Goal: Task Accomplishment & Management: Use online tool/utility

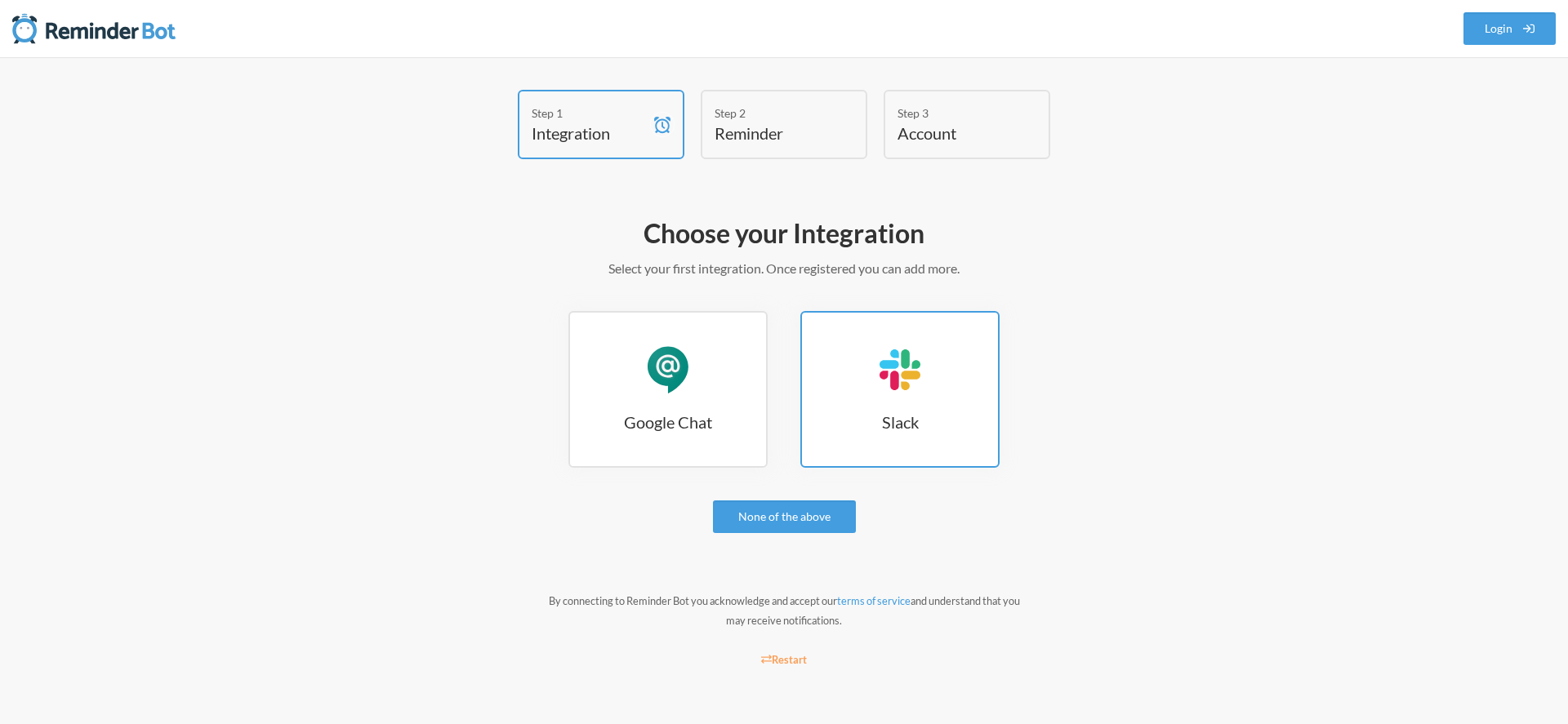
click at [947, 394] on link "Slack Slack" at bounding box center [900, 389] width 200 height 157
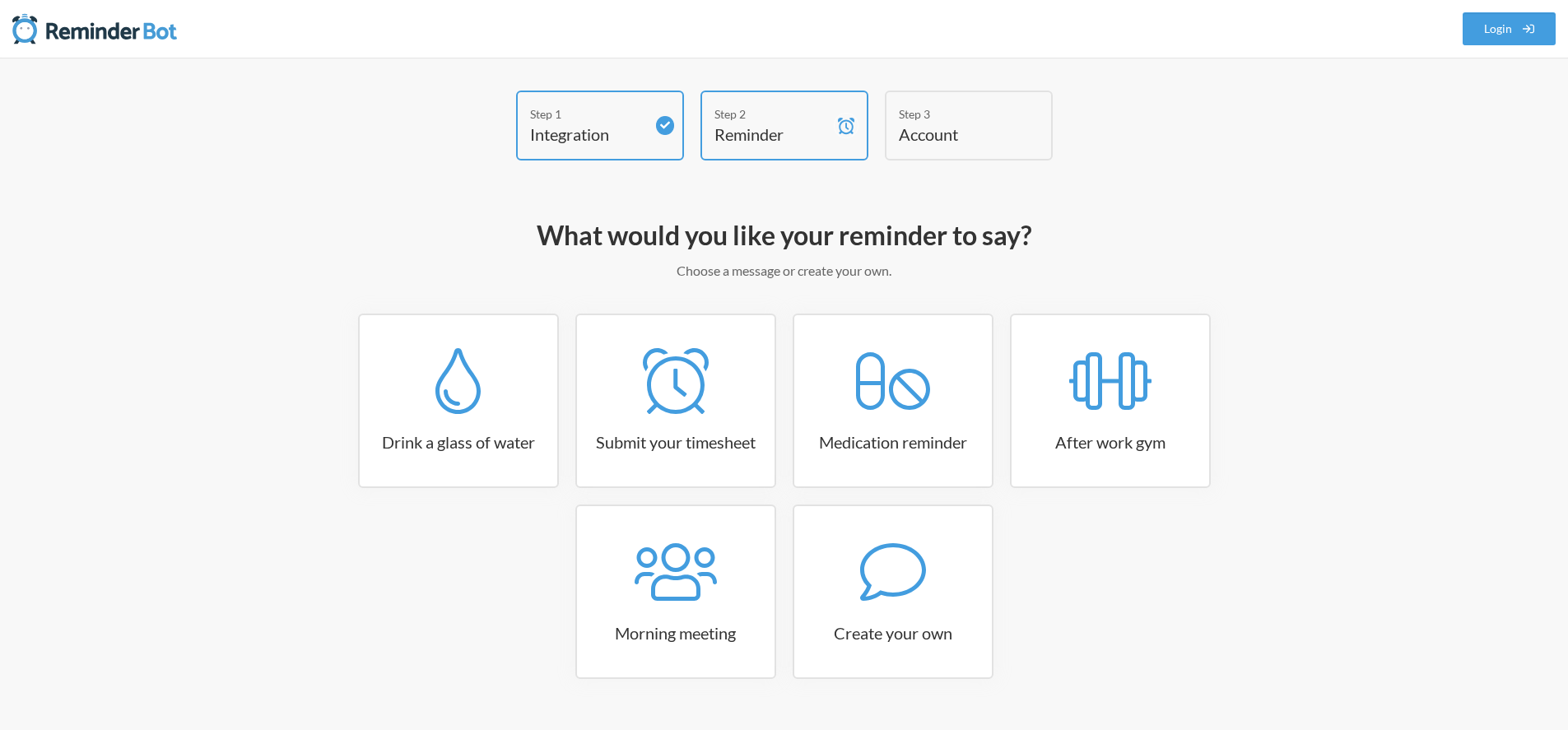
click at [366, 165] on div "Step 1 Integration Step 2 Reminder Step 3 Account" at bounding box center [785, 130] width 988 height 79
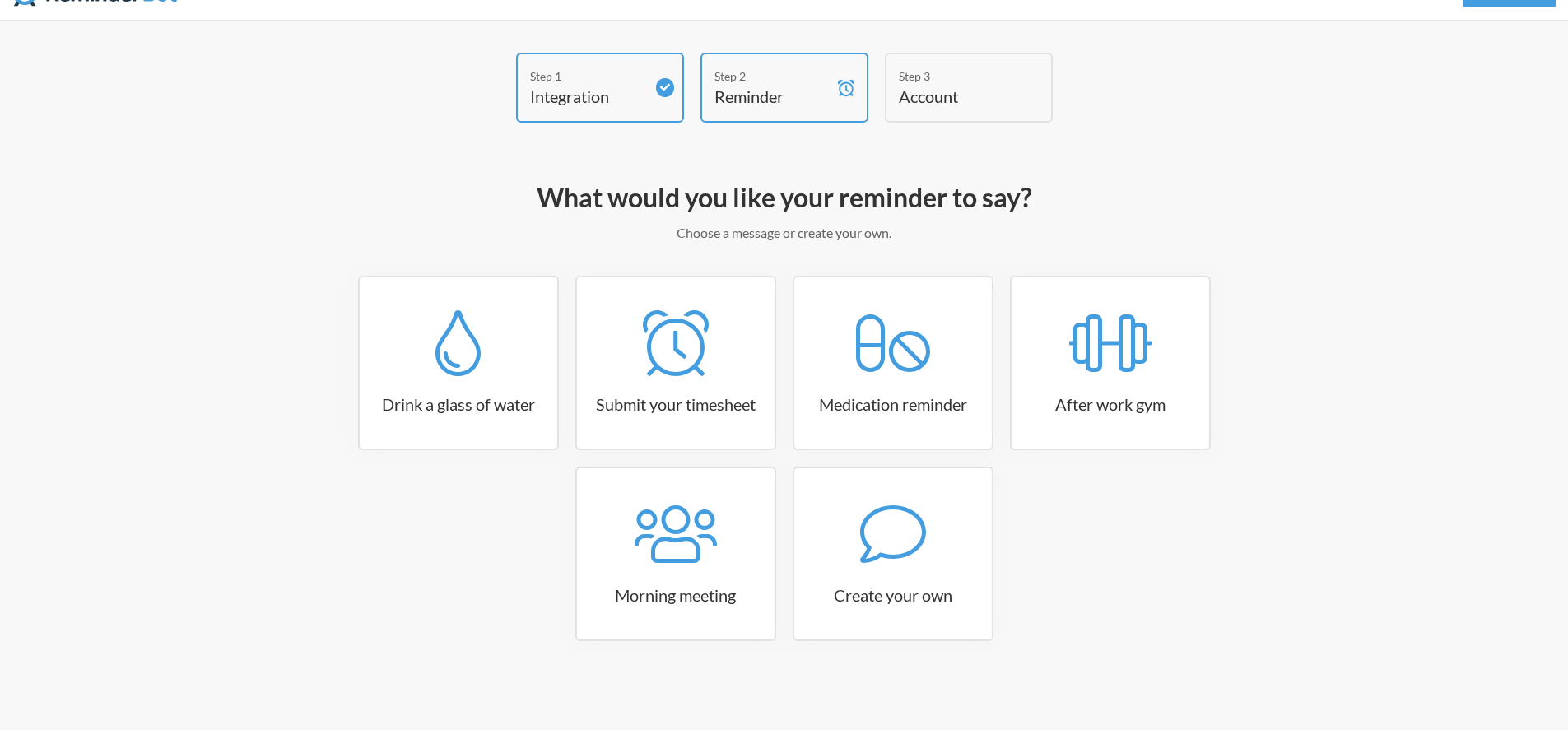
scroll to position [39, 0]
click at [891, 556] on icon at bounding box center [892, 533] width 65 height 58
select select "11:30:00"
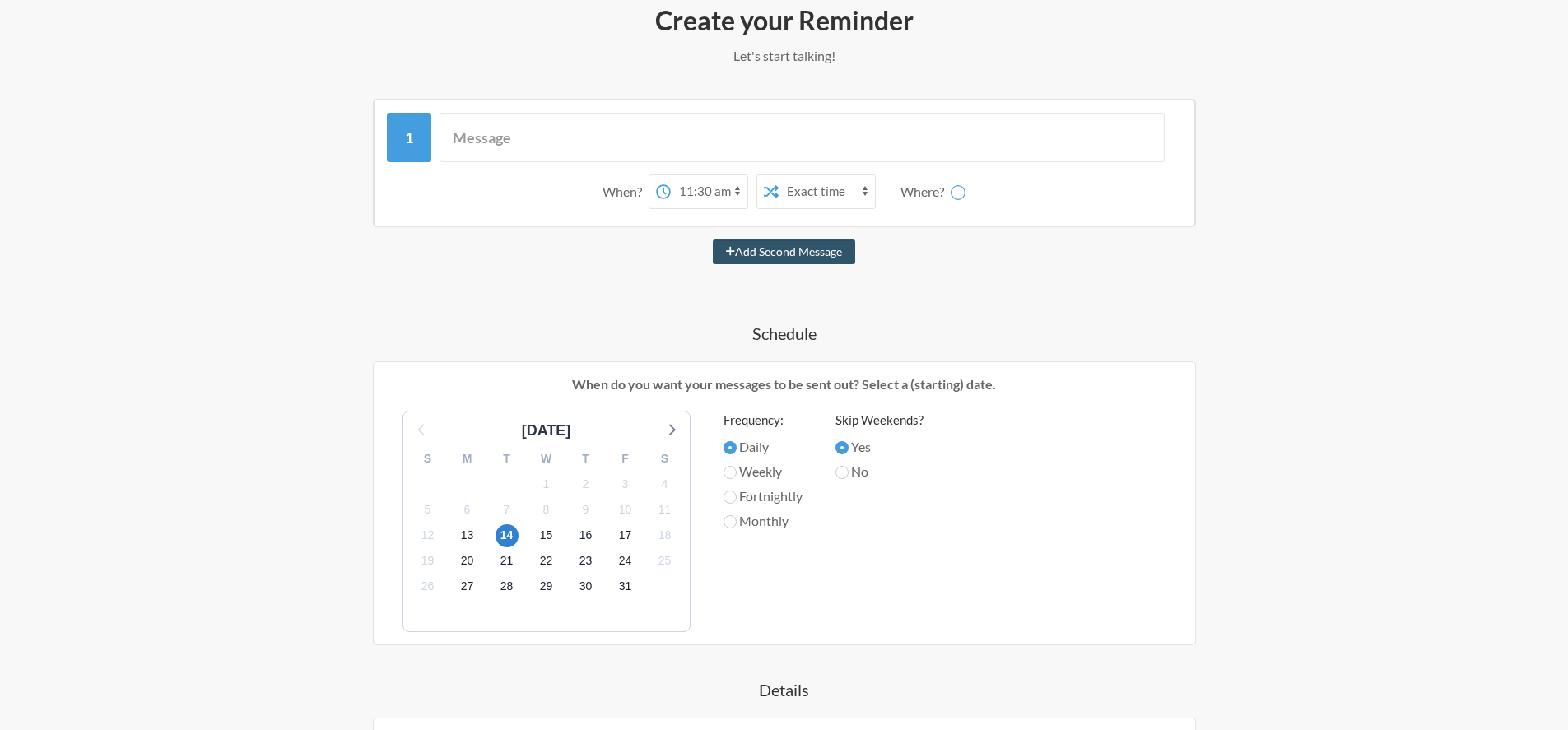
scroll to position [219, 0]
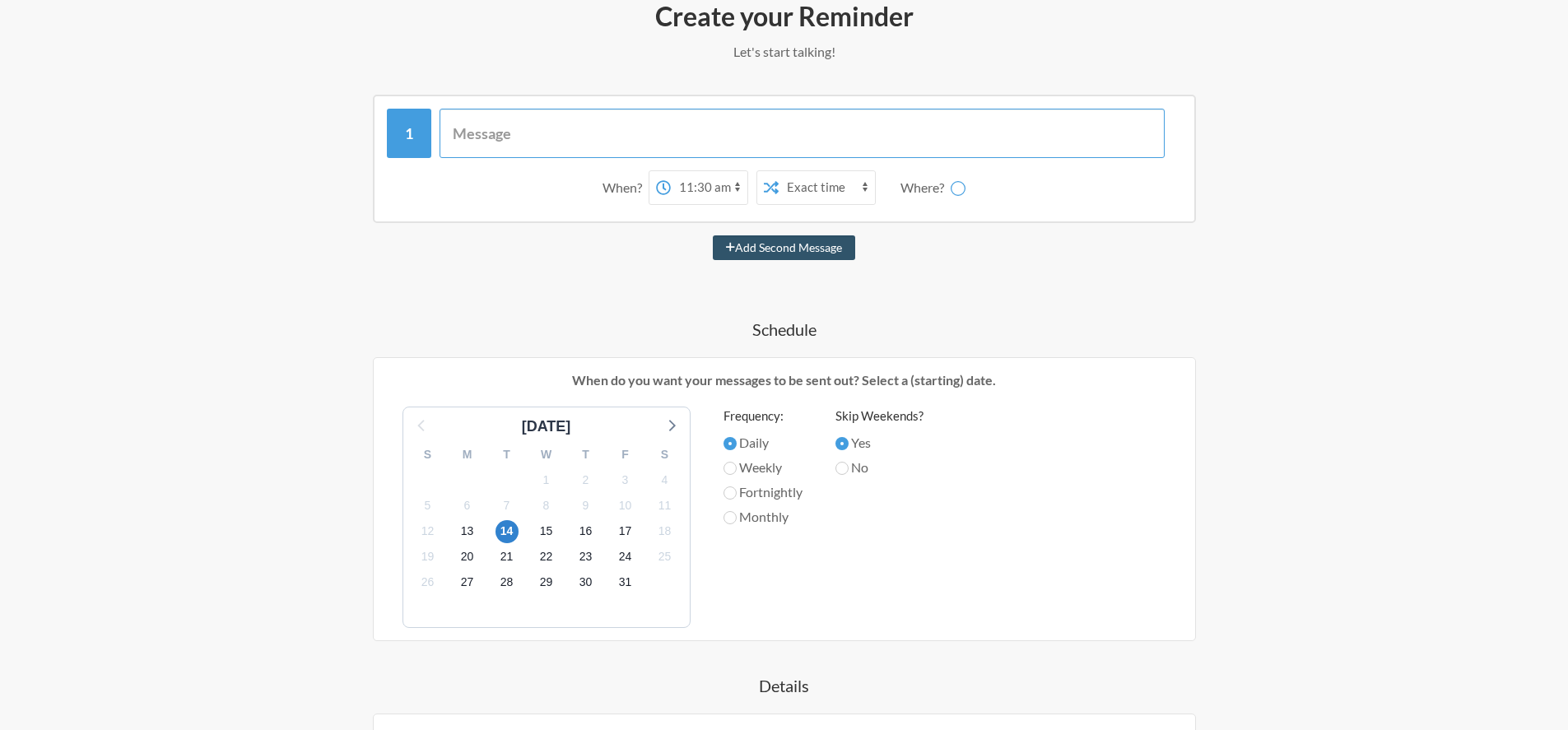
click at [507, 135] on input "text" at bounding box center [802, 133] width 725 height 50
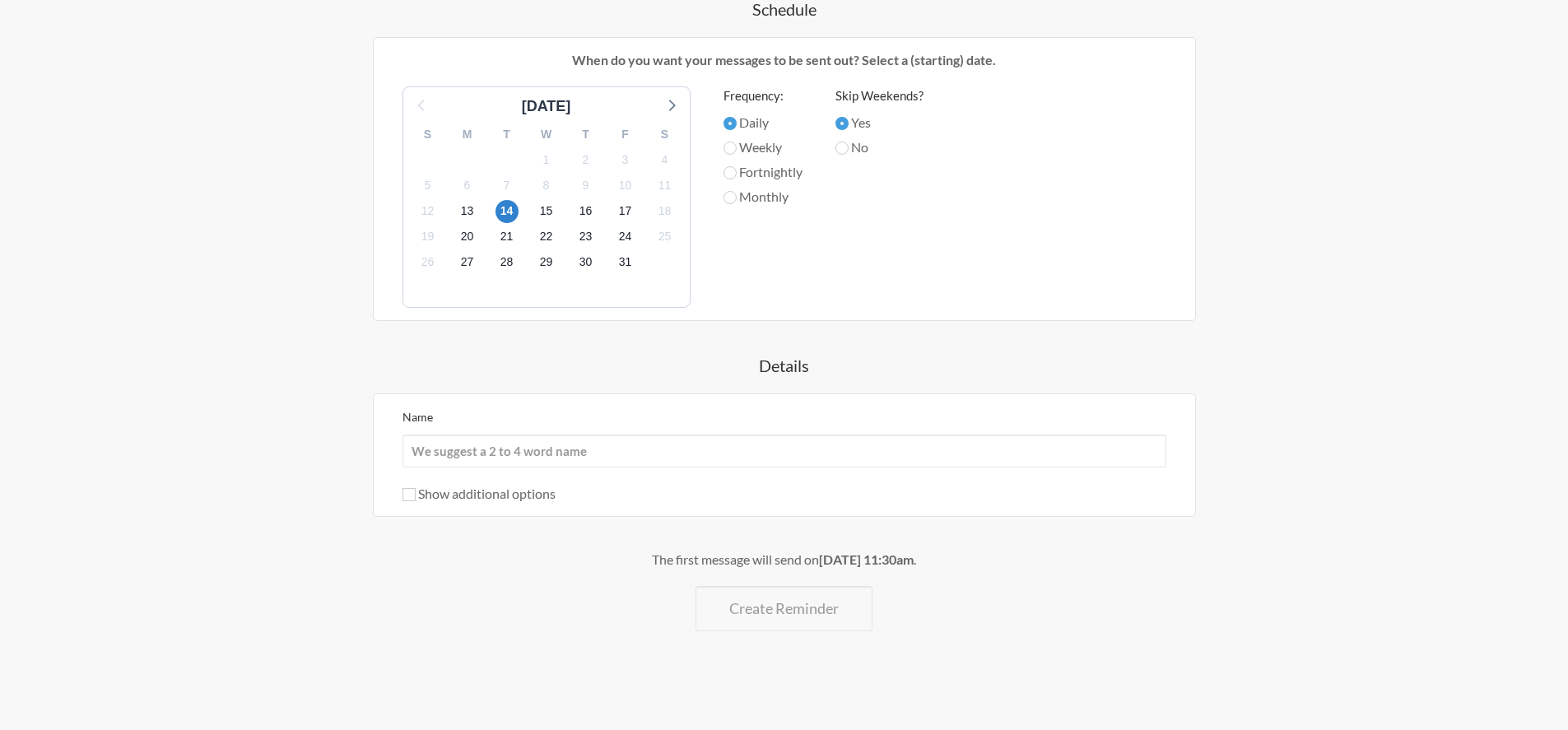
scroll to position [0, 0]
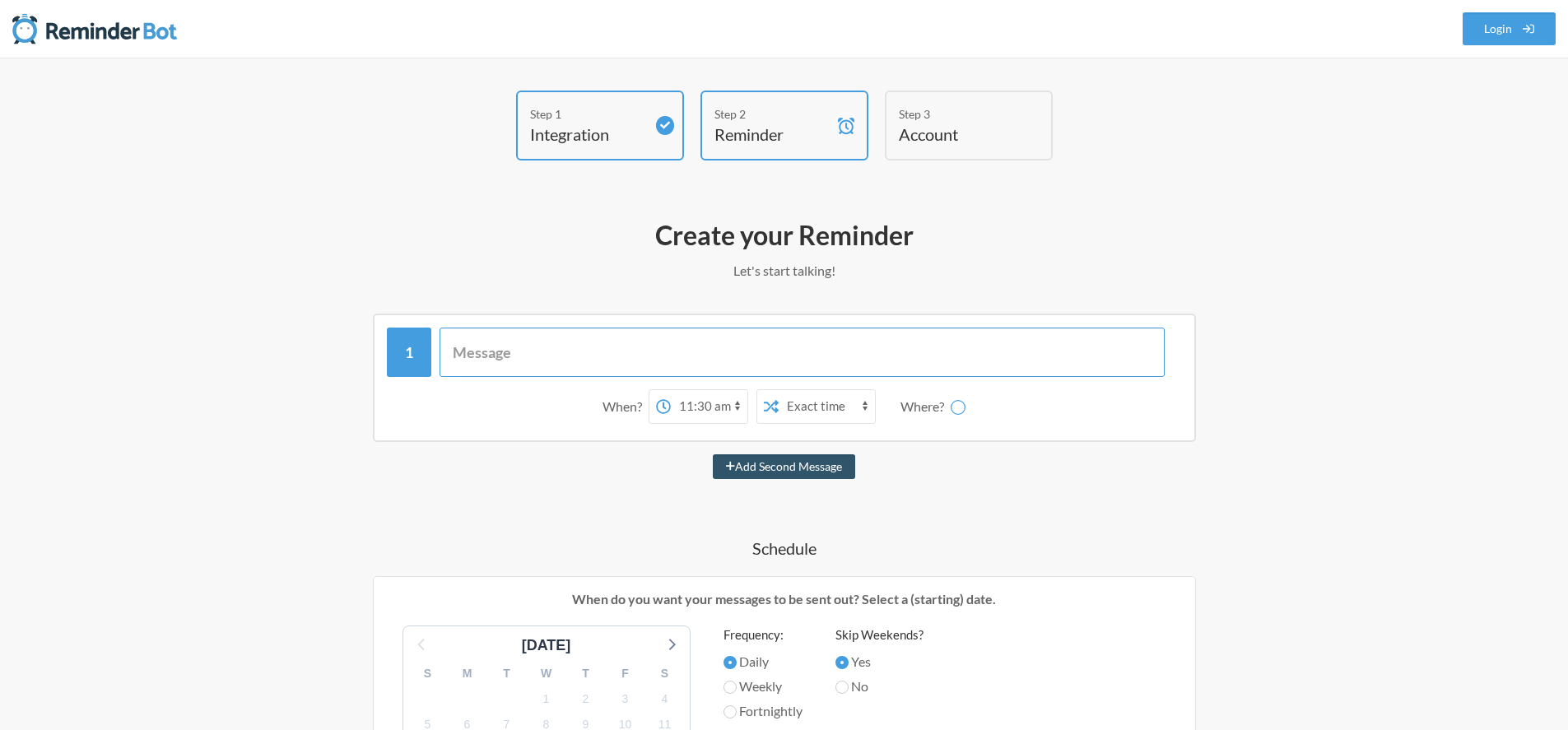
select select "D09LQD9NBMX"
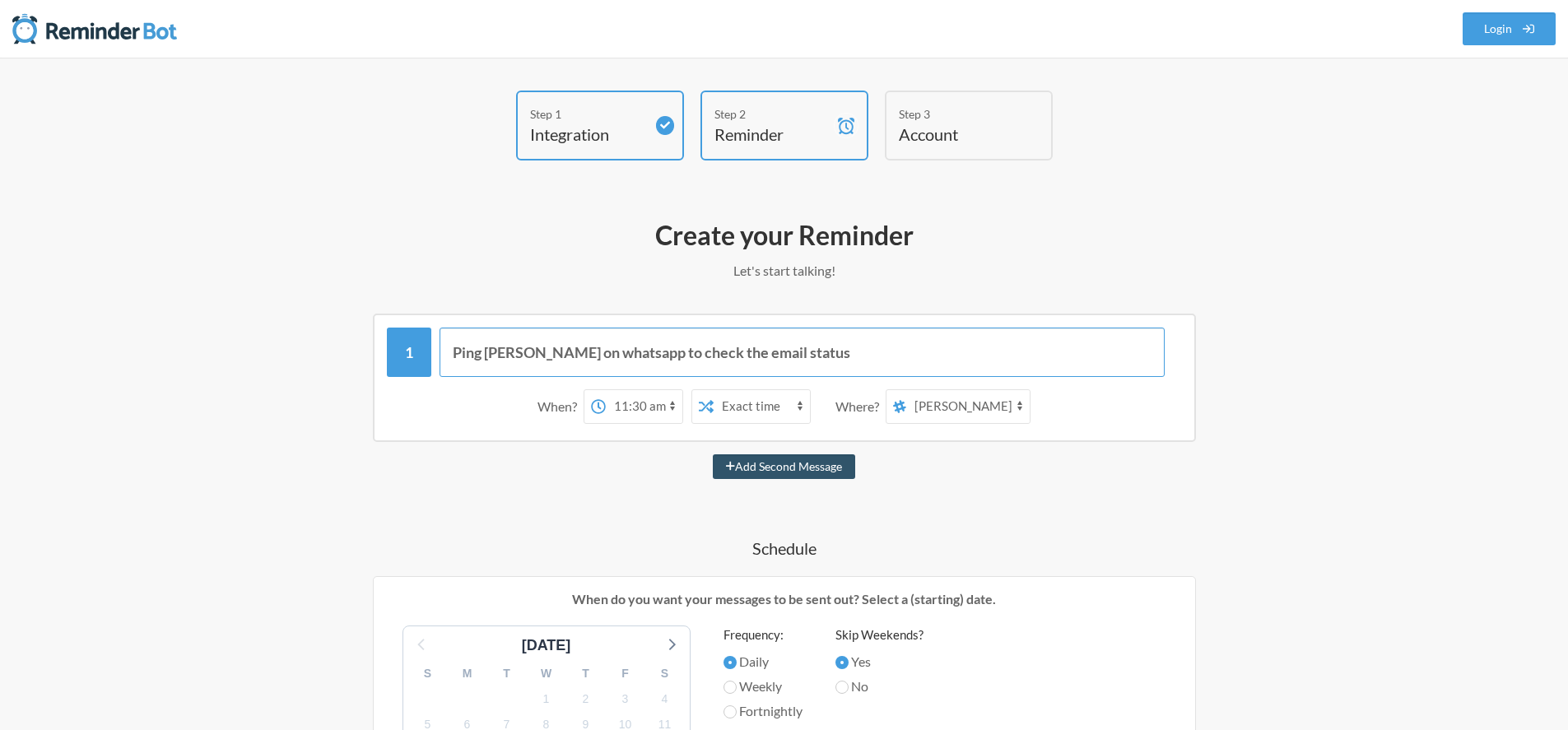
type input "Ping [PERSON_NAME] on whatsapp to check the email status"
click at [648, 403] on select "12:00 am 12:15 am 12:30 am 12:45 am 1:00 am 1:15 am 1:30 am 1:45 am 2:00 am 2:1…" at bounding box center [644, 406] width 77 height 33
select select "10:45:00"
click at [605, 390] on select "12:00 am 12:15 am 12:30 am 12:45 am 1:00 am 1:15 am 1:30 am 1:45 am 2:00 am 2:1…" at bounding box center [644, 406] width 77 height 33
click at [637, 487] on div "Ping [PERSON_NAME] on whatsapp to check the email status When? 12:00 am 12:15 a…" at bounding box center [784, 742] width 954 height 857
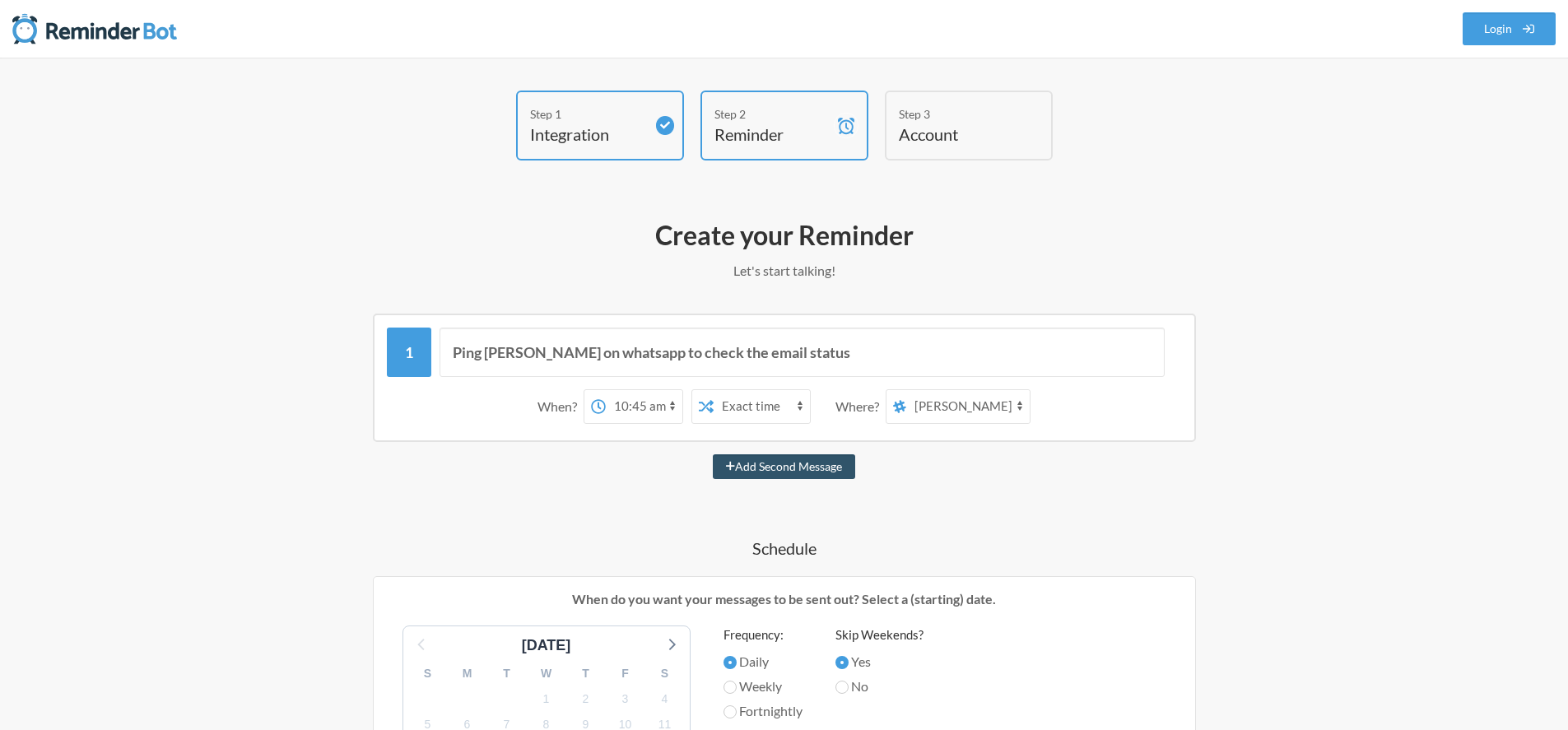
click at [771, 409] on select "Exact time Random time" at bounding box center [762, 406] width 96 height 33
click at [867, 405] on div "Where?" at bounding box center [861, 406] width 51 height 35
click at [953, 405] on select "ik-announcements ik-bytes shelf-indulgence connoisseur through-the-lens hustle-…" at bounding box center [968, 406] width 123 height 33
click at [907, 390] on select "ik-announcements ik-bytes shelf-indulgence connoisseur through-the-lens hustle-…" at bounding box center [968, 406] width 123 height 33
click at [764, 108] on div "Step 2" at bounding box center [772, 114] width 115 height 17
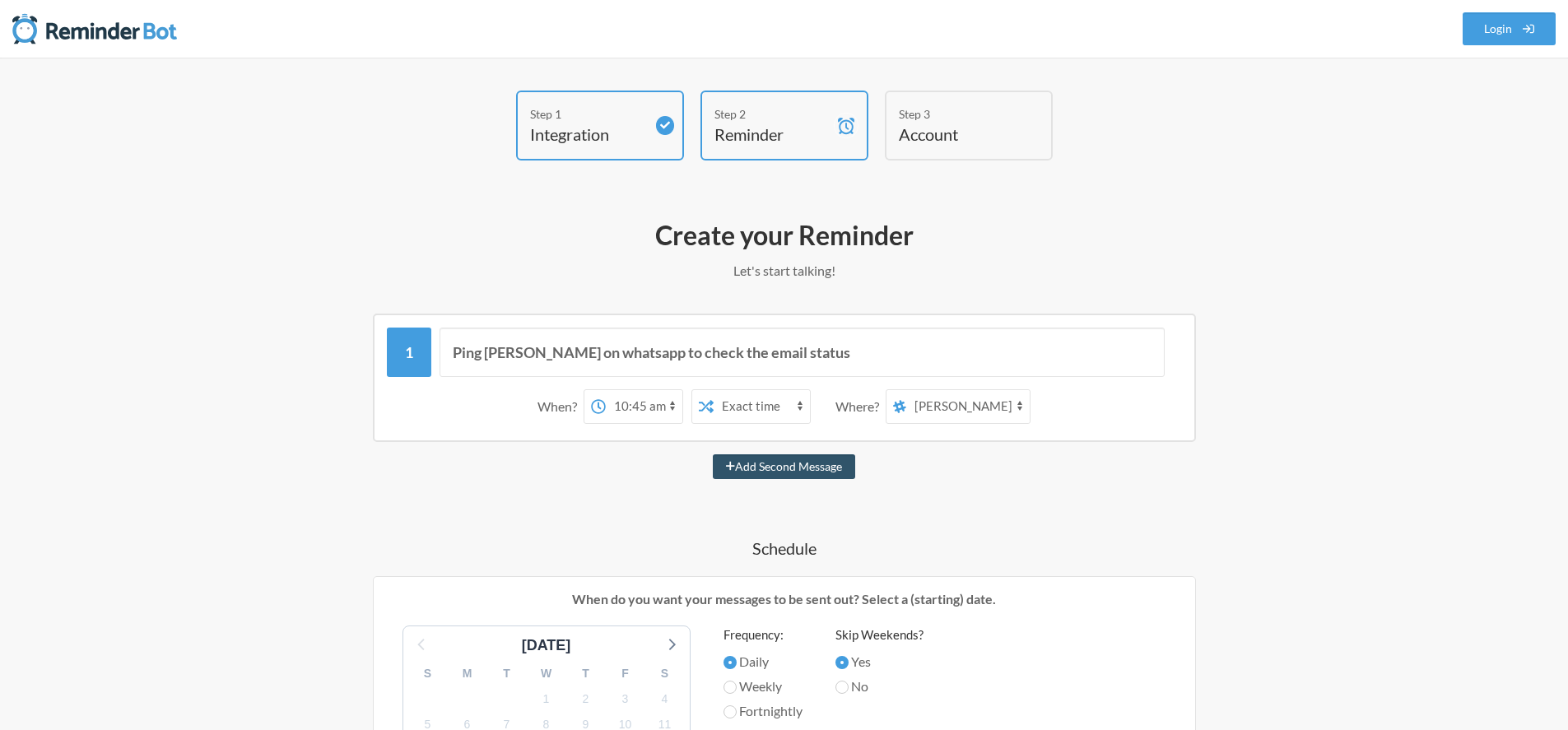
click at [651, 128] on div "Step 1 Integration" at bounding box center [600, 125] width 167 height 70
click at [845, 128] on icon at bounding box center [847, 126] width 17 height 17
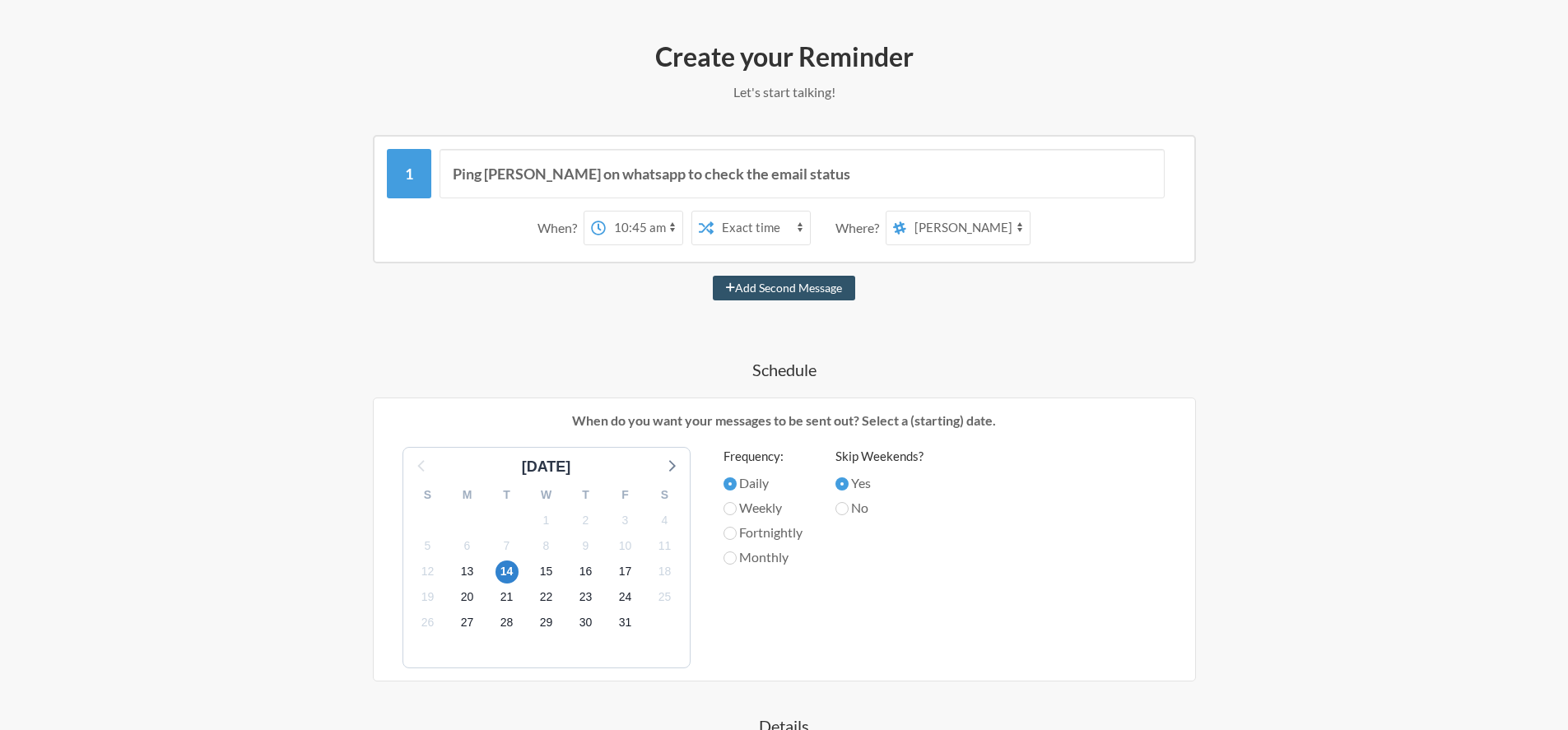
scroll to position [189, 0]
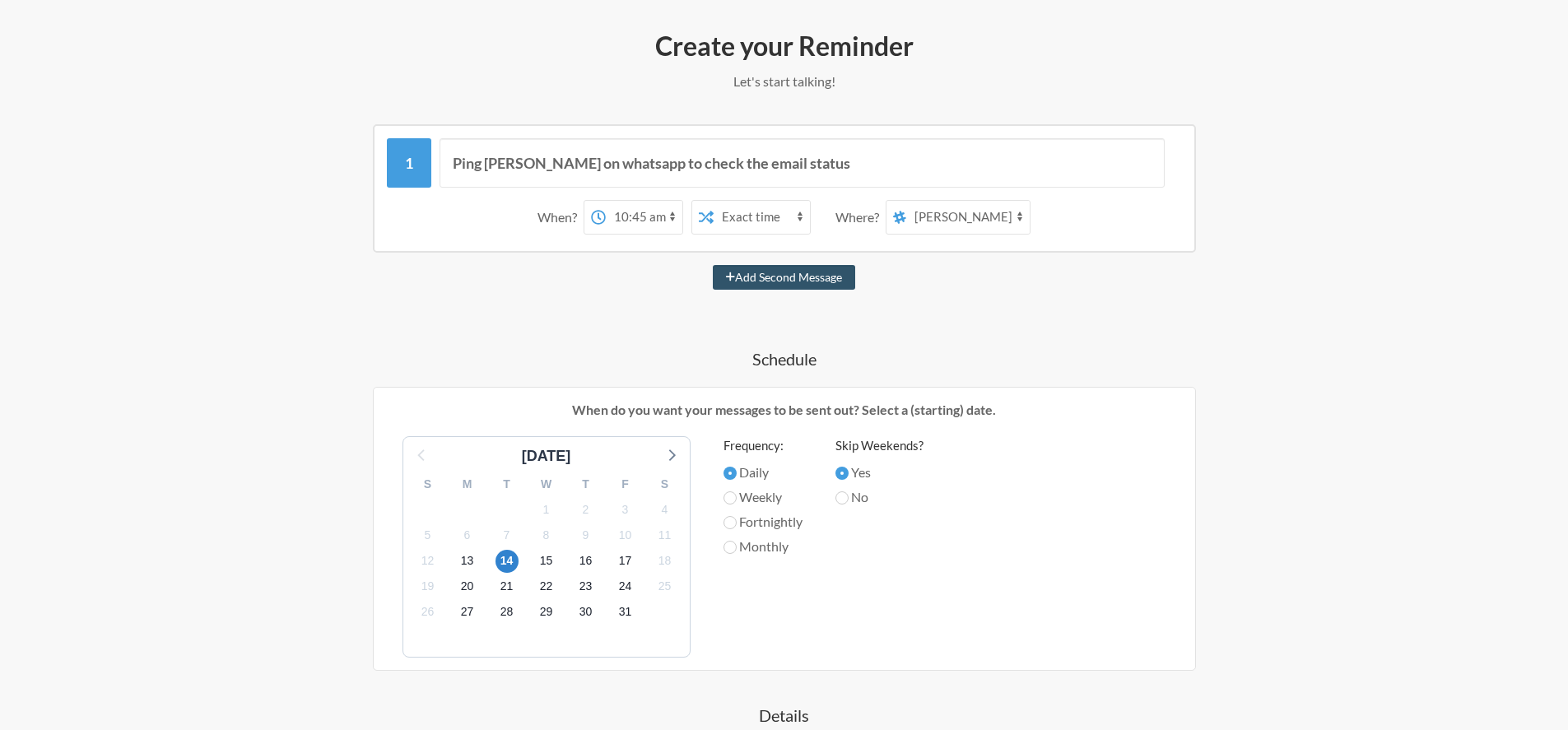
click at [855, 500] on label "No" at bounding box center [879, 497] width 88 height 20
click at [849, 500] on input "No" at bounding box center [842, 498] width 13 height 13
radio input "true"
click at [851, 475] on label "Yes" at bounding box center [879, 472] width 88 height 20
click at [849, 475] on input "Yes" at bounding box center [842, 474] width 13 height 13
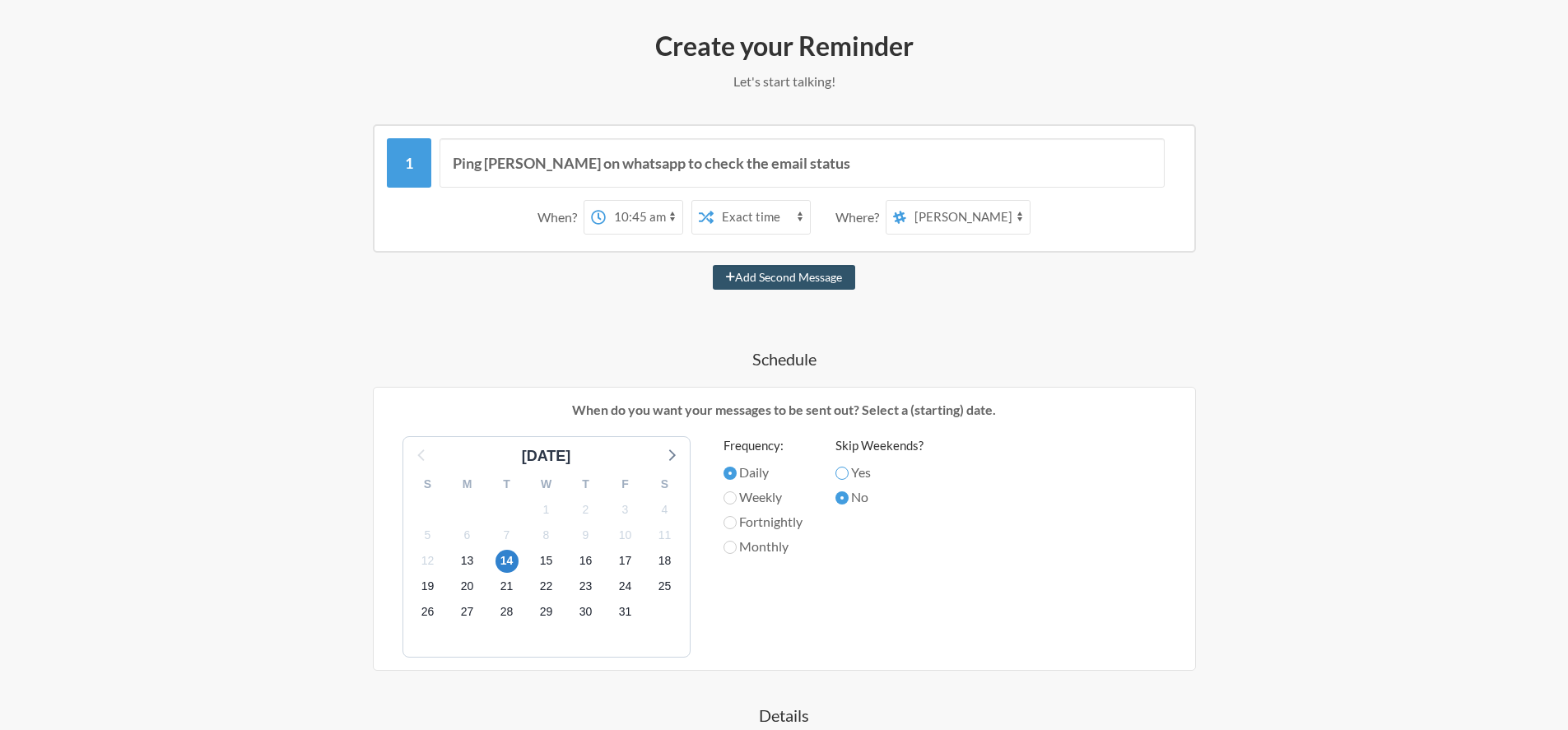
radio input "true"
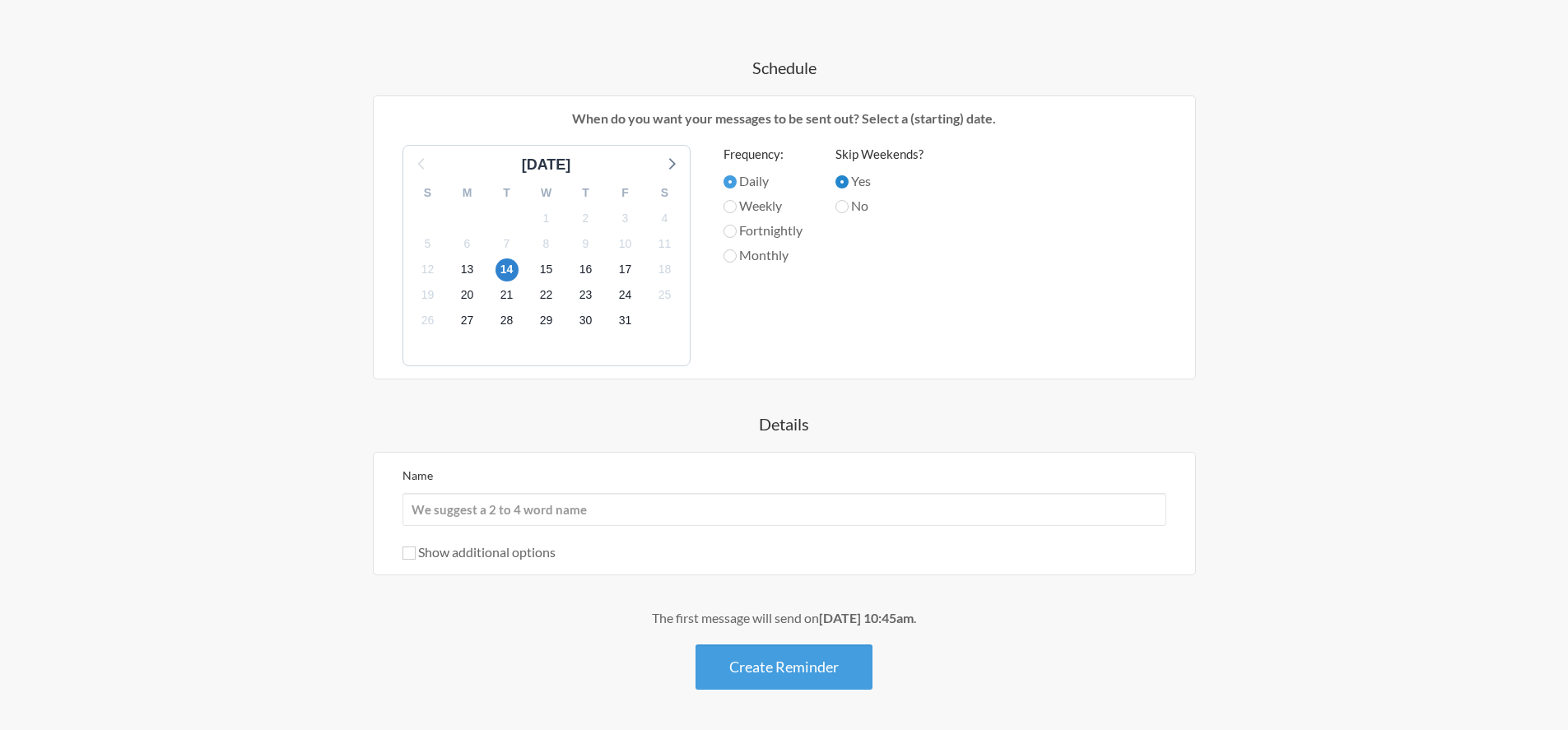
scroll to position [488, 0]
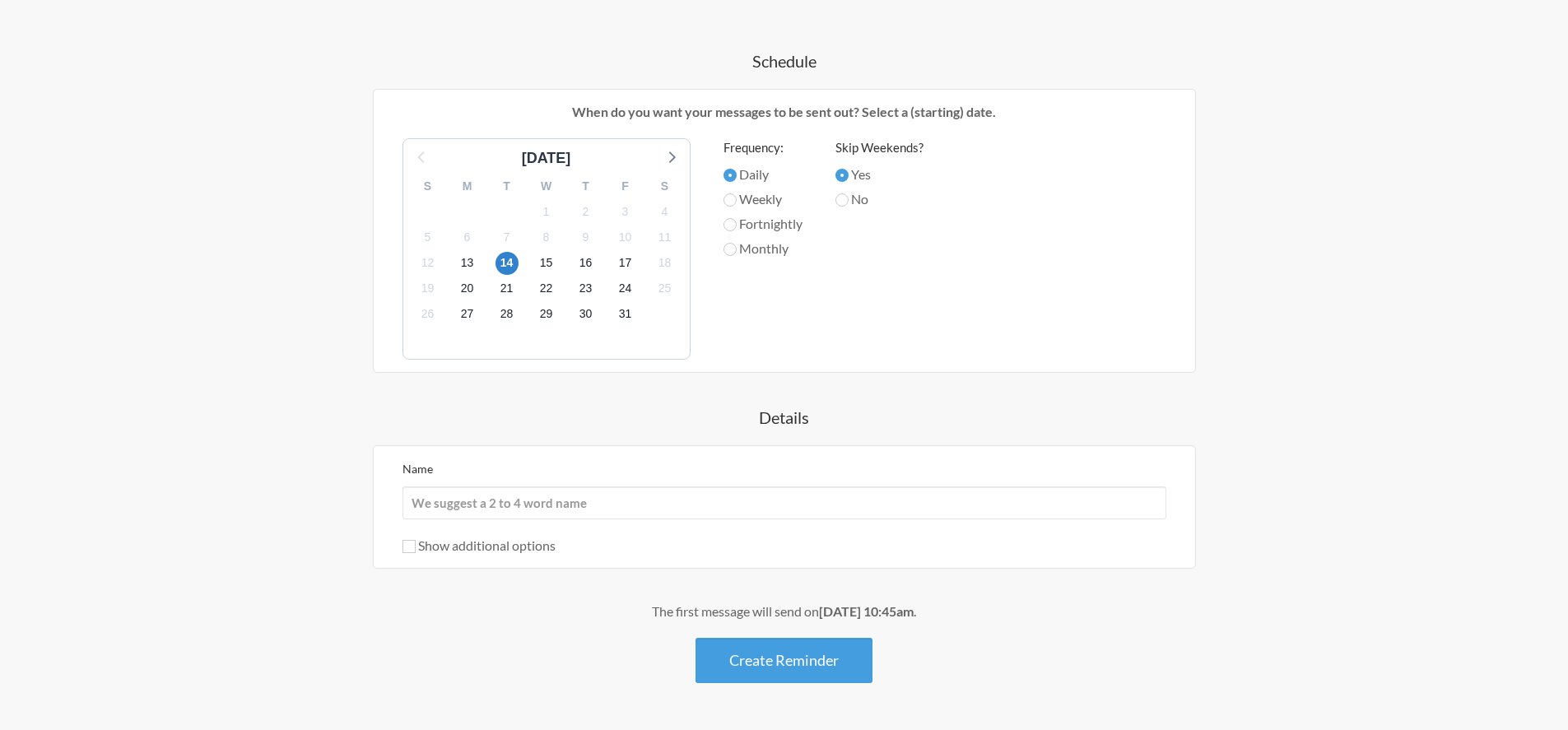
click at [720, 460] on div "Name" at bounding box center [784, 489] width 763 height 61
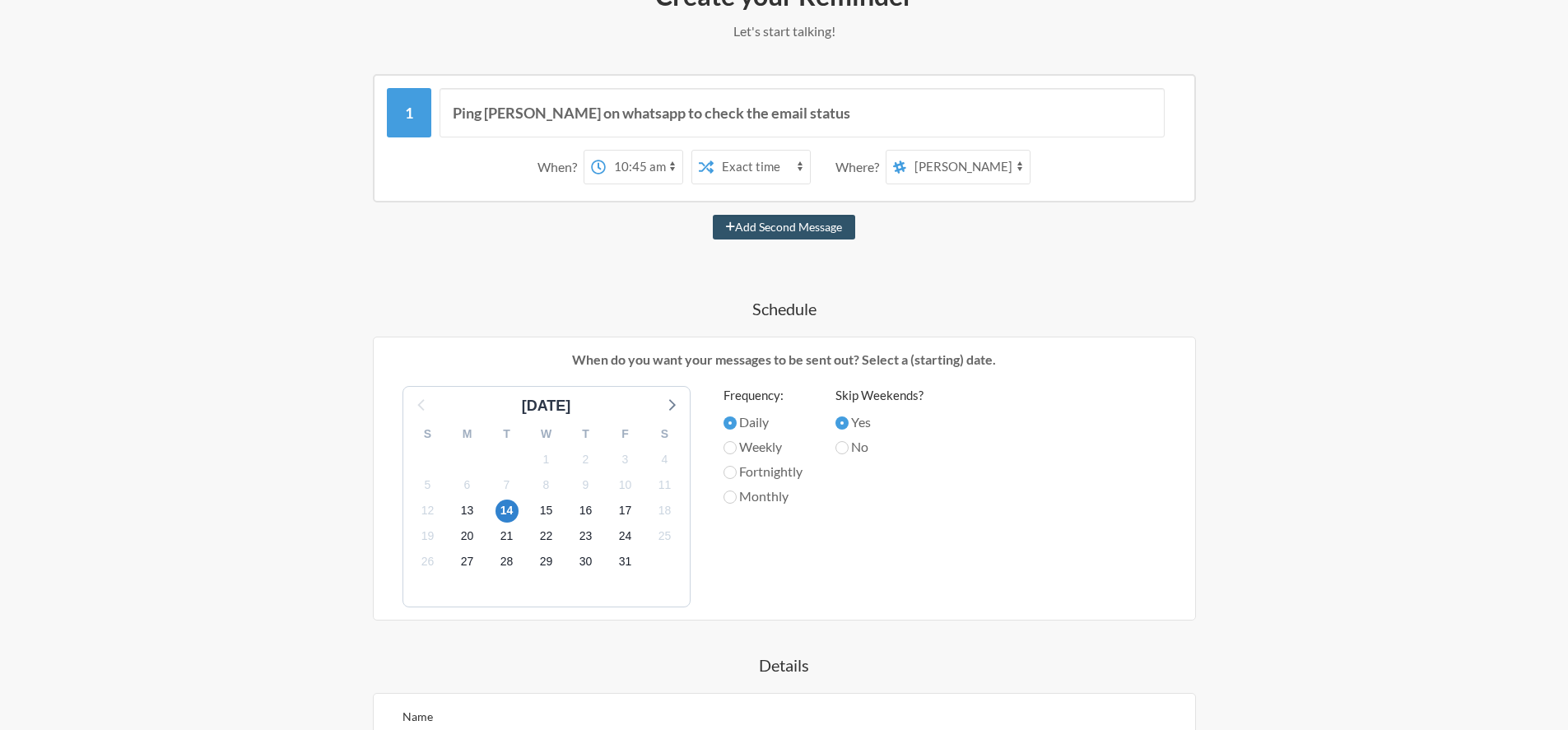
scroll to position [0, 0]
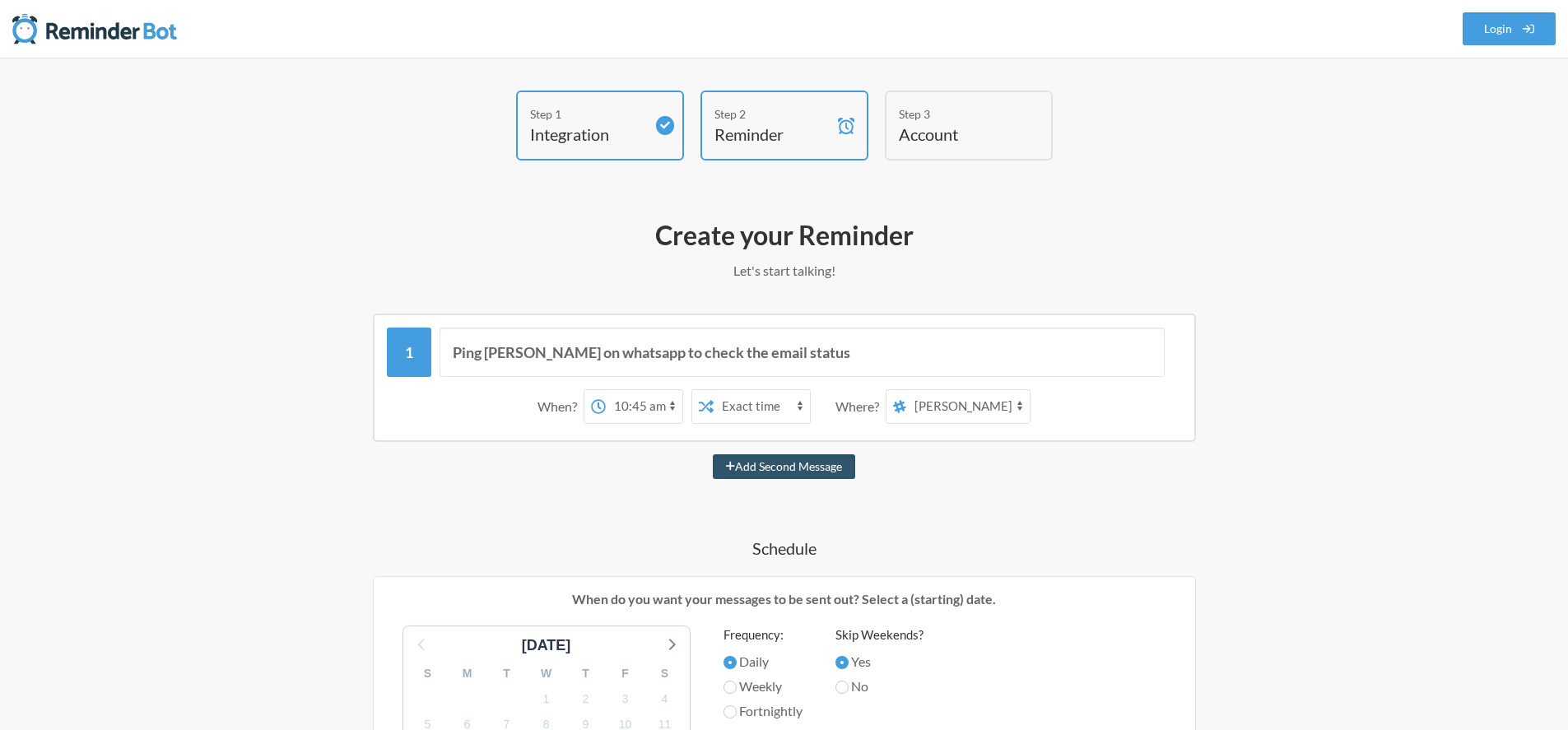
click at [476, 161] on div "Step 1 Integration Step 2 Reminder Step 3 Account" at bounding box center [785, 130] width 988 height 79
